Goal: Information Seeking & Learning: Learn about a topic

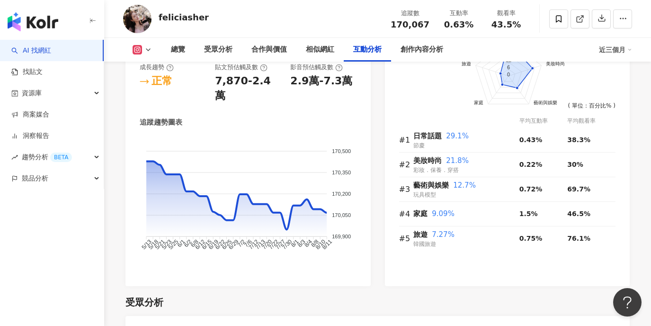
scroll to position [2827, 0]
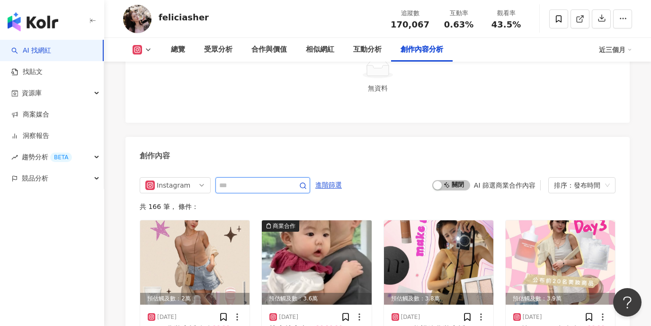
click at [277, 180] on input "text" at bounding box center [252, 185] width 66 height 11
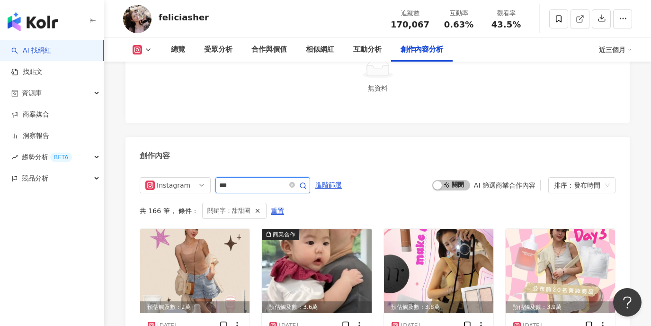
scroll to position [2833, 0]
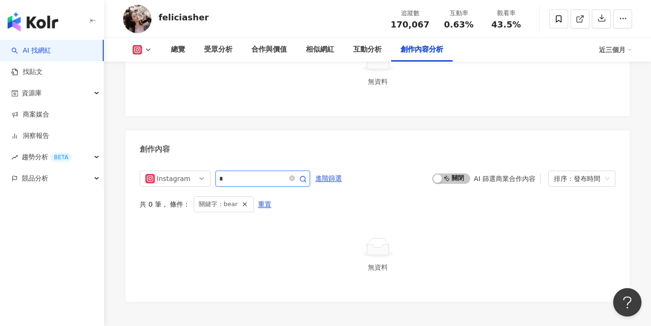
type input "*"
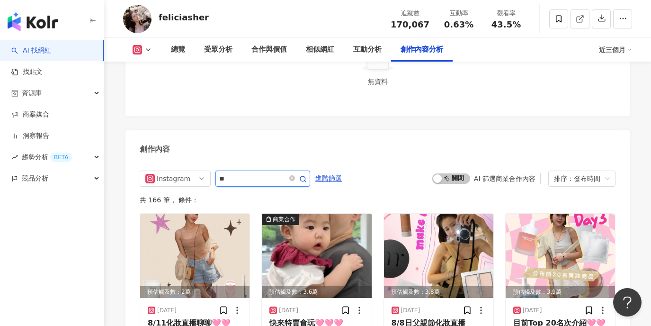
type input "*"
type input "**"
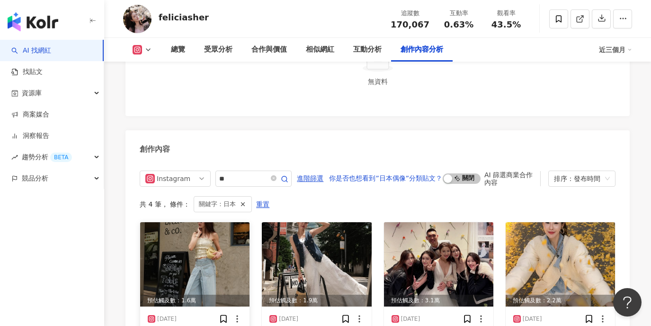
click at [203, 222] on img at bounding box center [194, 264] width 109 height 84
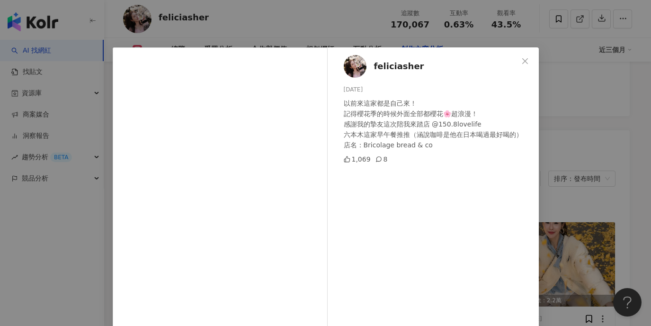
click at [595, 145] on div "feliciasher [DATE] 以前來這家都是自己來！ 記得櫻花季的時候外面全部都櫻花🌸超浪漫！ 感謝我的摯友這次陪我來踏店 @150.8lovelif…" at bounding box center [325, 163] width 651 height 326
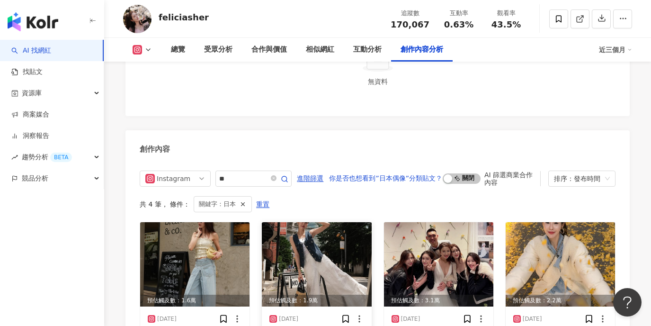
click at [337, 222] on img at bounding box center [316, 264] width 109 height 84
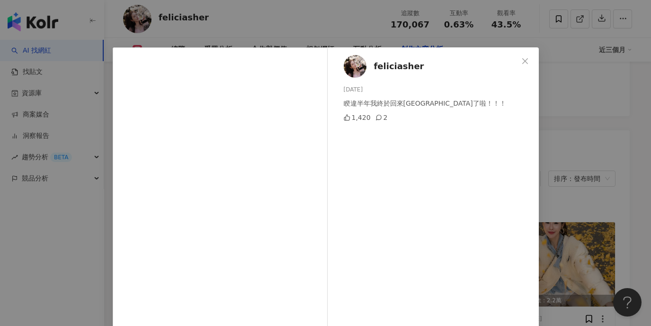
click at [594, 140] on div "feliciasher [DATE] 睽違半年我終於回來[GEOGRAPHIC_DATA]了啦！！！ 1,420 2 查看原始貼文" at bounding box center [325, 163] width 651 height 326
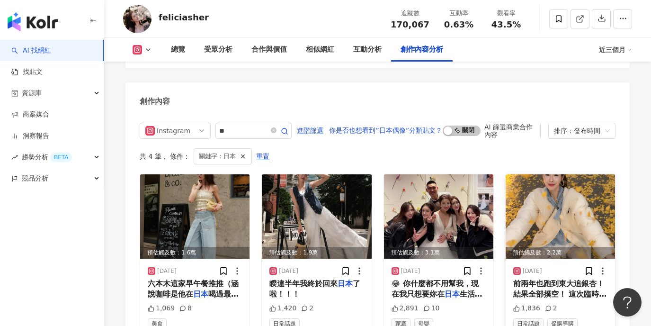
scroll to position [2888, 0]
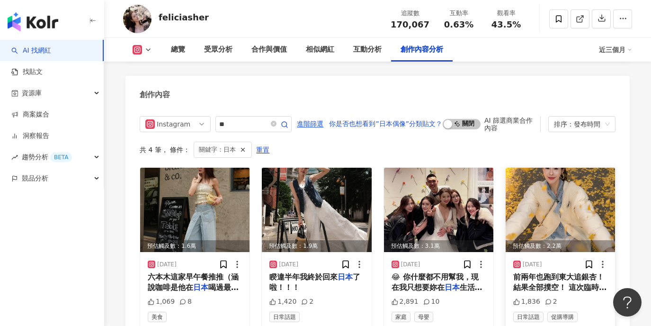
click at [561, 168] on img at bounding box center [560, 210] width 109 height 84
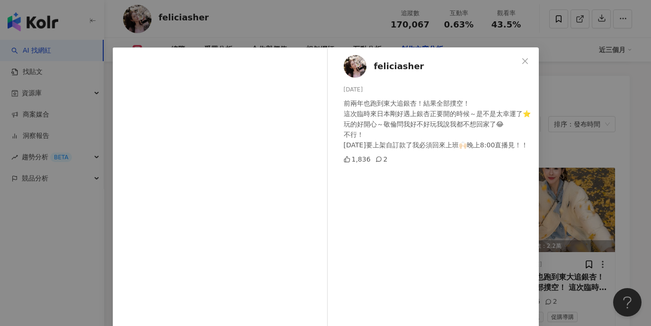
click at [582, 207] on div "feliciasher [DATE] 前兩年也跑到東大追銀杏！結果全部撲空！ 這次臨時來日本剛好遇上銀杏正要開的時候～是不是太幸運了⭐️玩的好開心～敬倫問我好…" at bounding box center [325, 163] width 651 height 326
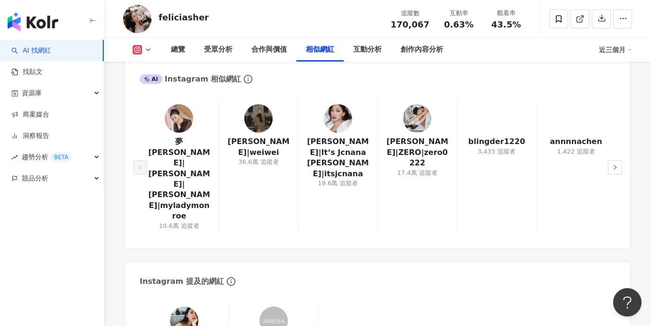
scroll to position [856, 0]
